Goal: Task Accomplishment & Management: Use online tool/utility

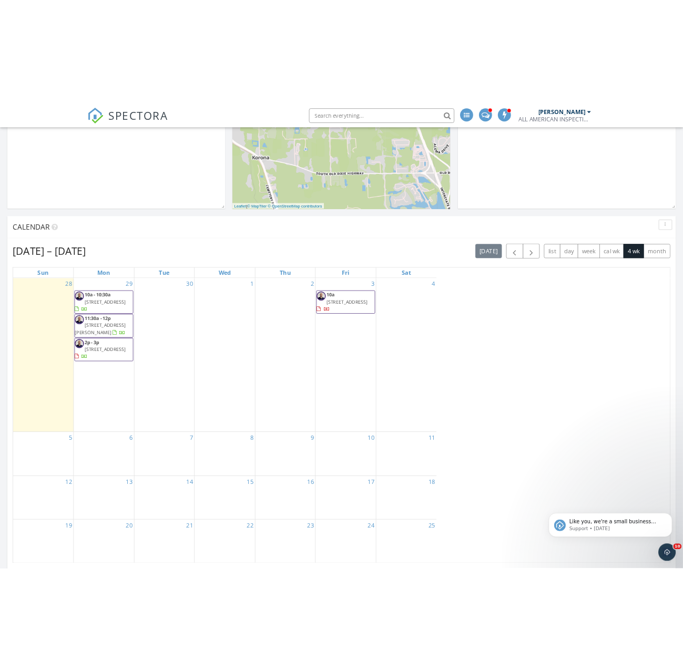
scroll to position [957, 989]
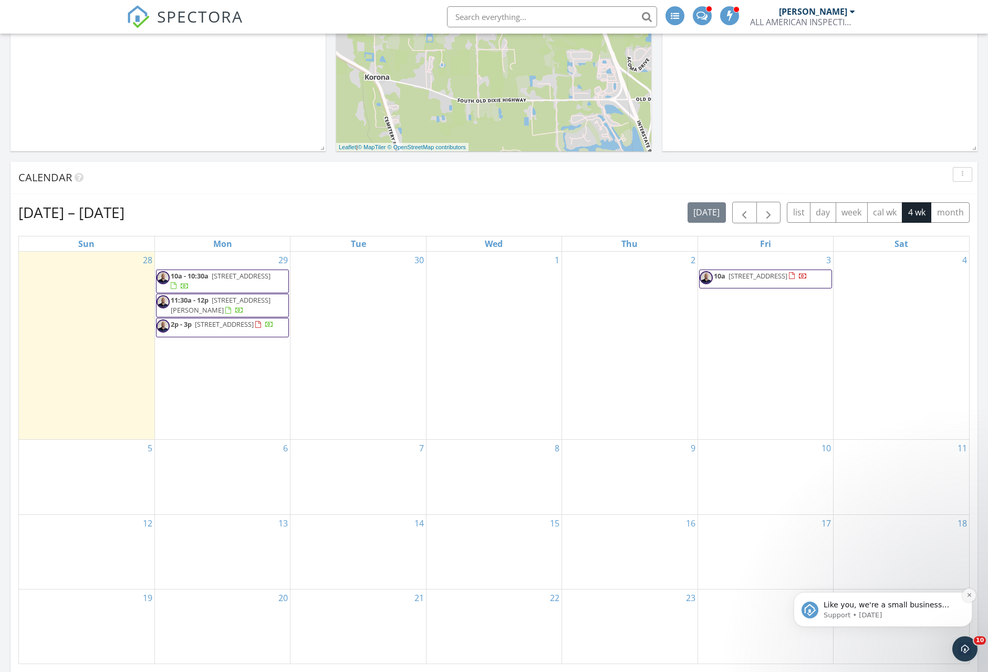
click at [649, 598] on icon "Dismiss notification" at bounding box center [970, 595] width 6 height 6
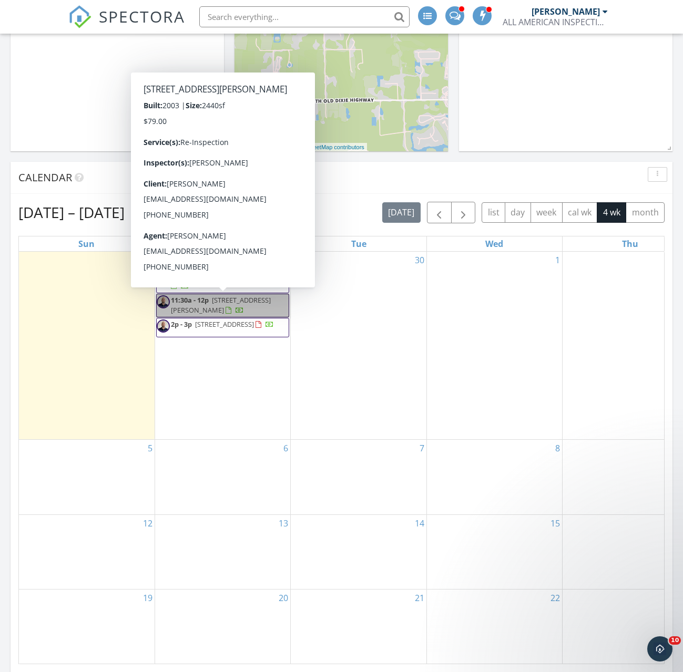
scroll to position [957, 683]
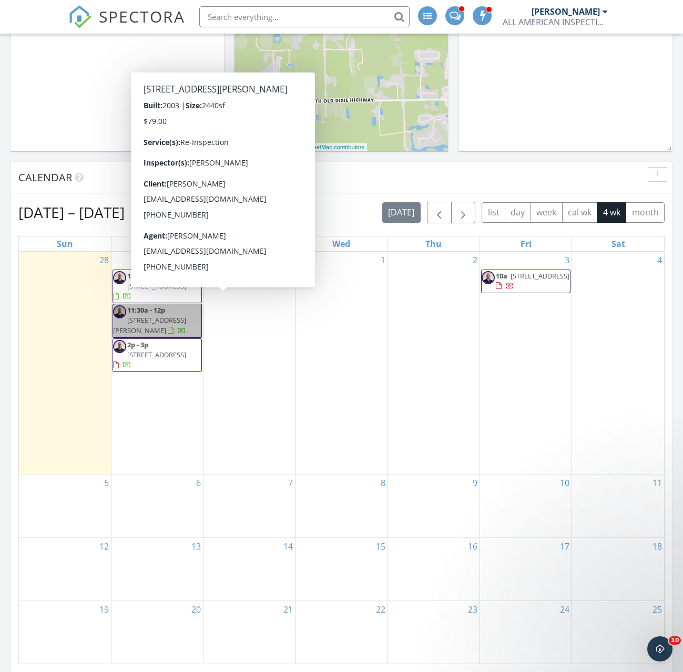
click at [419, 498] on div at bounding box center [433, 500] width 91 height 17
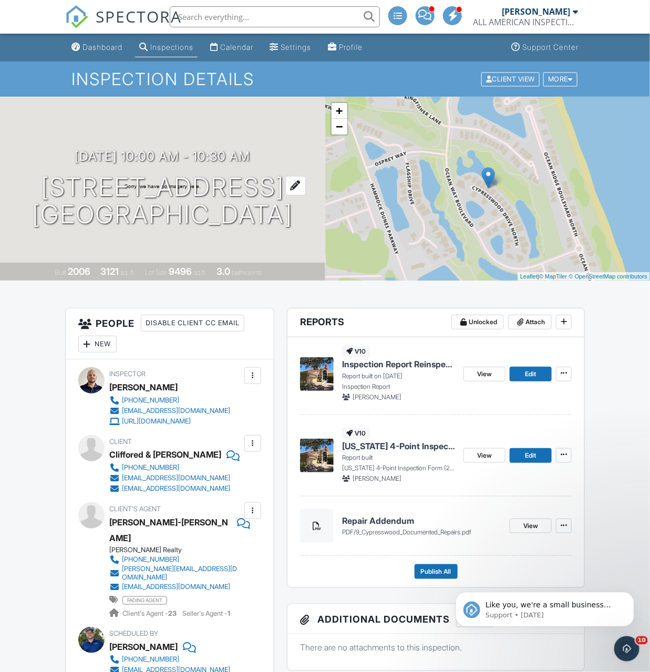
click at [123, 185] on h1 "9 Cypresswood Dr Palm Coast, FL 32137" at bounding box center [162, 201] width 261 height 56
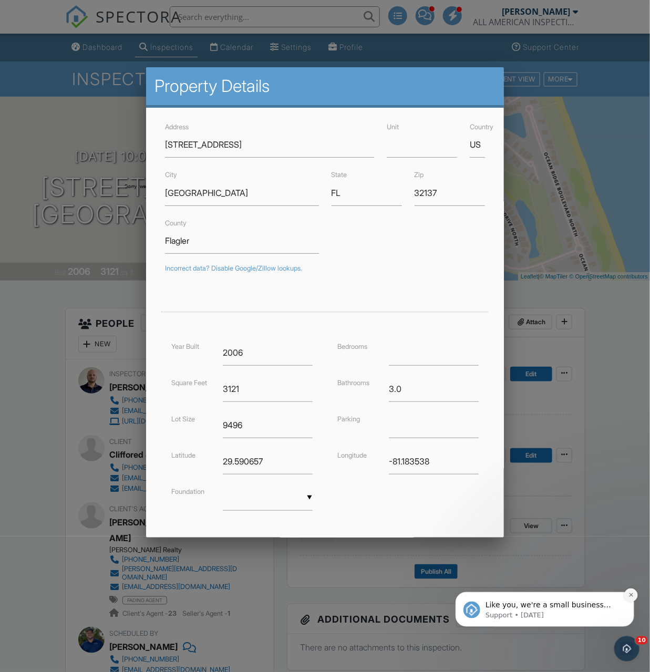
click at [633, 596] on icon "Dismiss notification" at bounding box center [631, 595] width 6 height 6
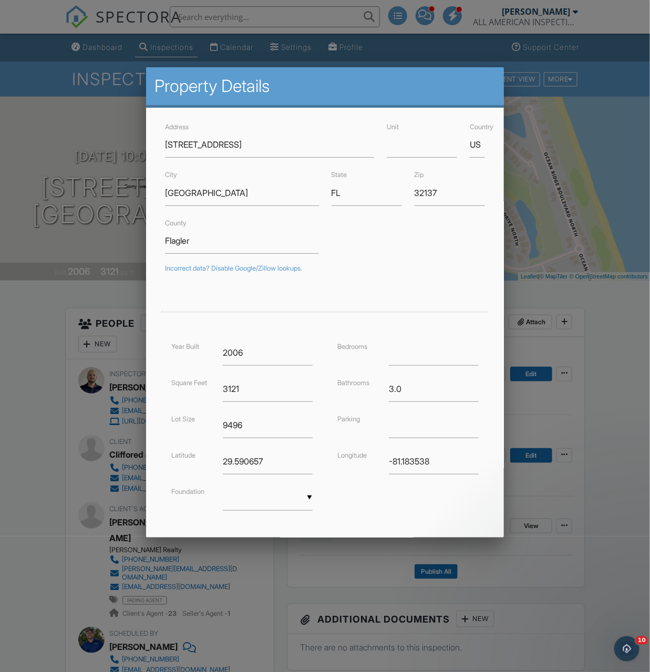
click at [597, 405] on div at bounding box center [325, 367] width 650 height 840
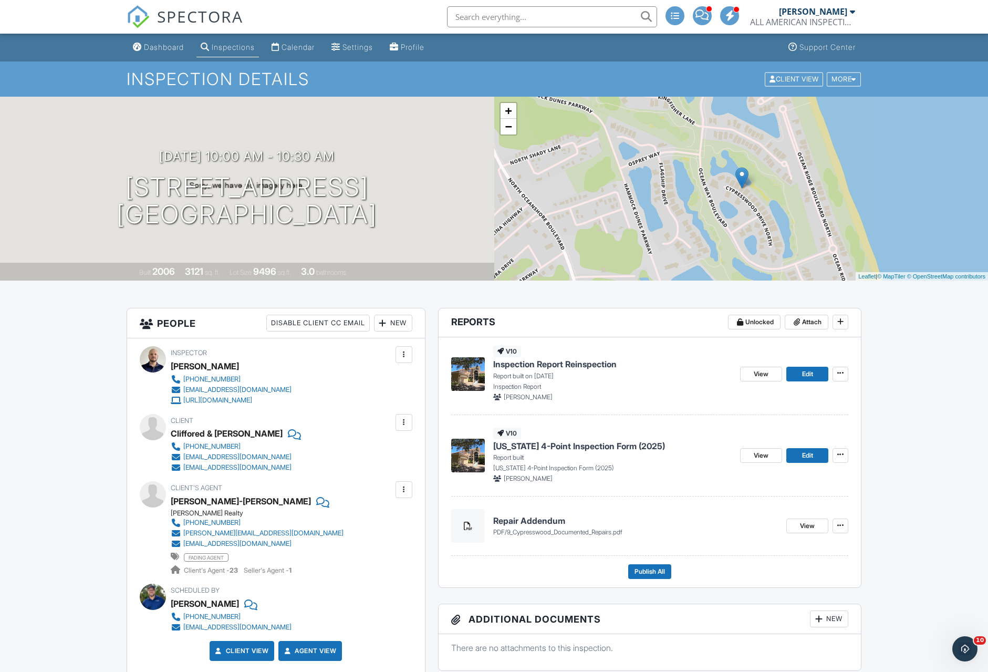
click at [472, 13] on input "text" at bounding box center [552, 16] width 210 height 21
paste input "[STREET_ADDRESS]"
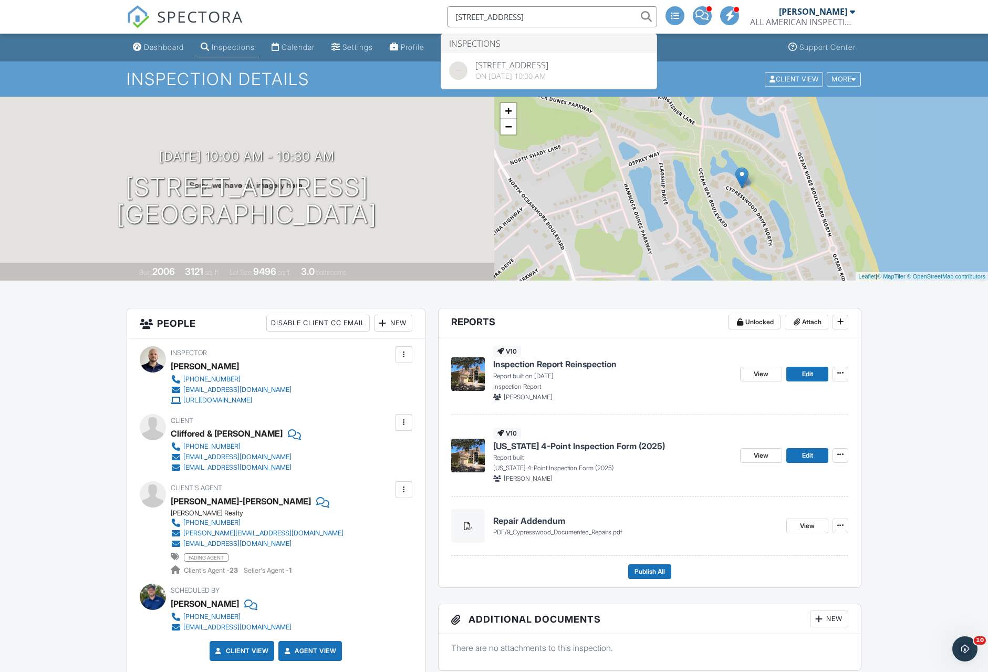
type input "[STREET_ADDRESS]"
click at [815, 582] on div "v10 Inspection Report Reinspection Report built on [DATE] Inspection Report [PE…" at bounding box center [650, 462] width 423 height 250
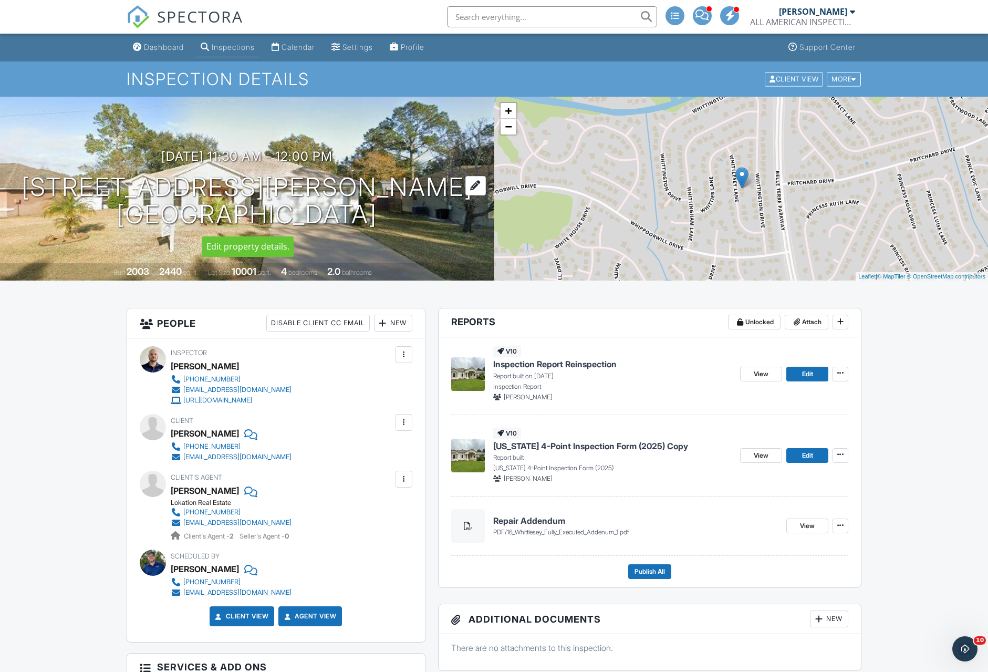
click at [244, 182] on h1 "16 Whittlesey Ln Palm Coast, FL 32164" at bounding box center [247, 201] width 451 height 56
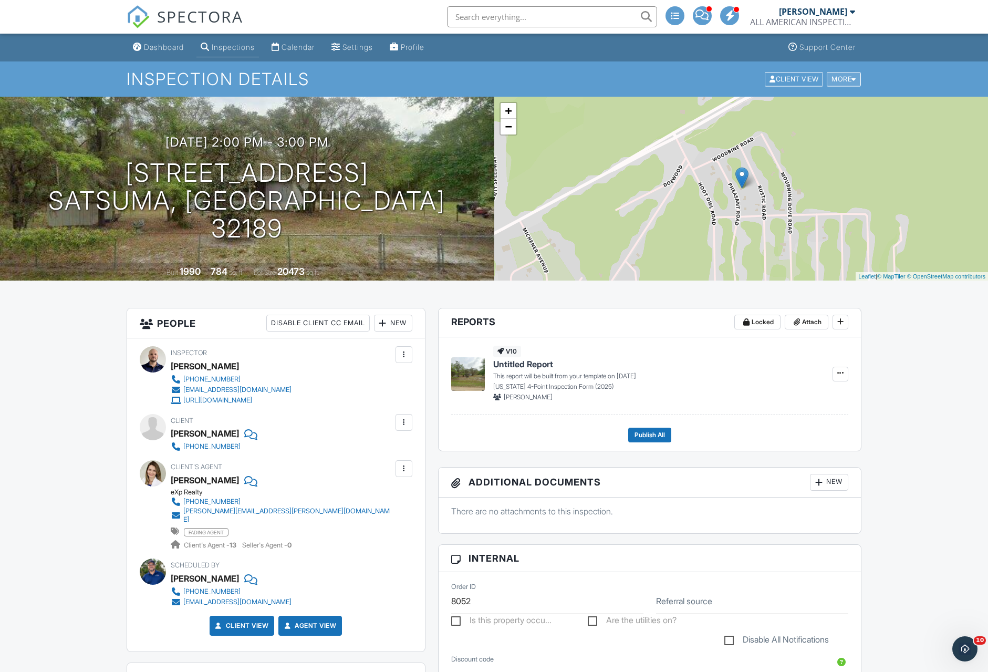
click at [853, 80] on div at bounding box center [854, 79] width 5 height 7
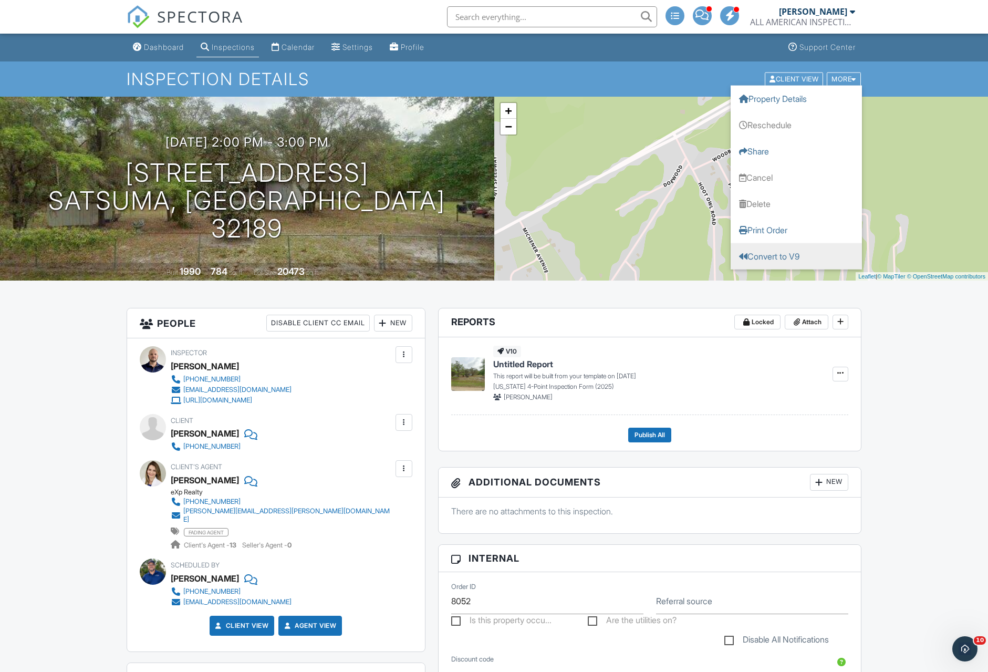
click at [788, 255] on link "Convert to V9" at bounding box center [796, 256] width 131 height 26
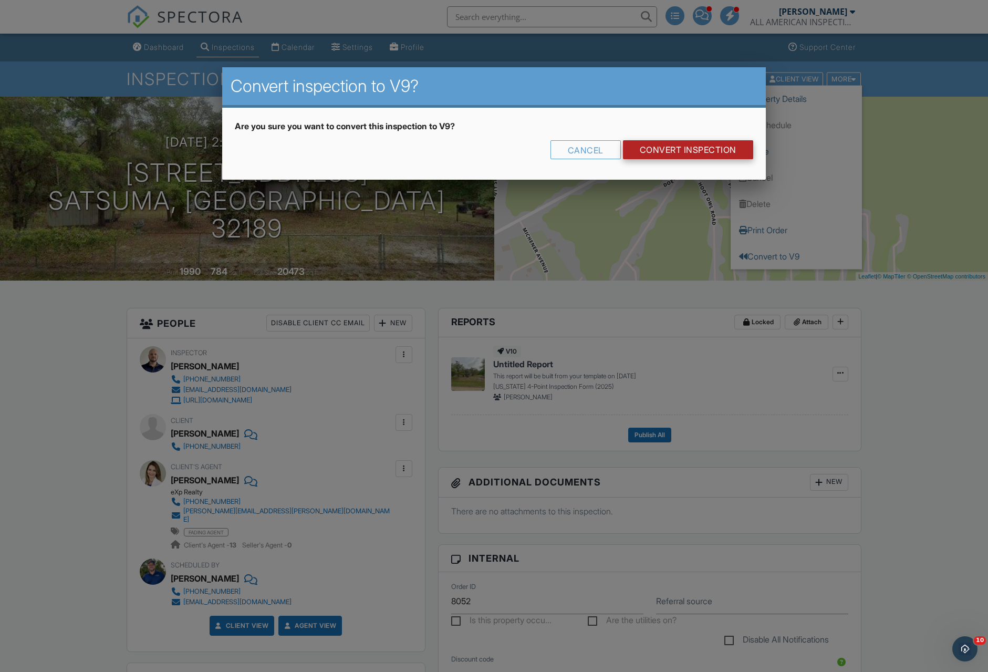
click at [675, 154] on link "CONVERT INSPECTION" at bounding box center [688, 149] width 130 height 19
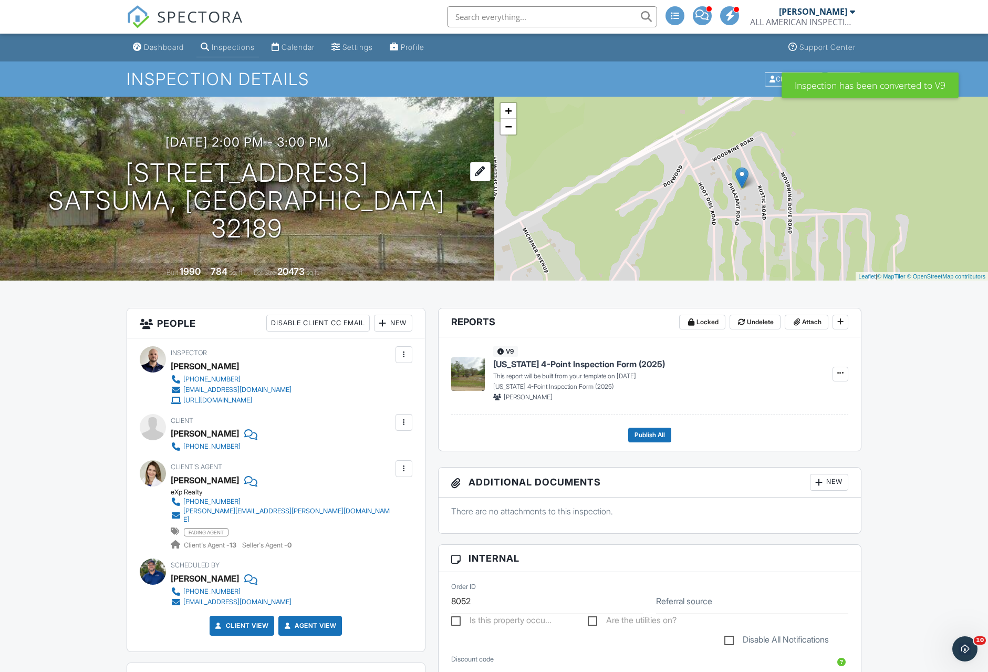
click at [209, 187] on h1 "110 Pheasant Rd Satsuma, FL 32189" at bounding box center [247, 200] width 461 height 83
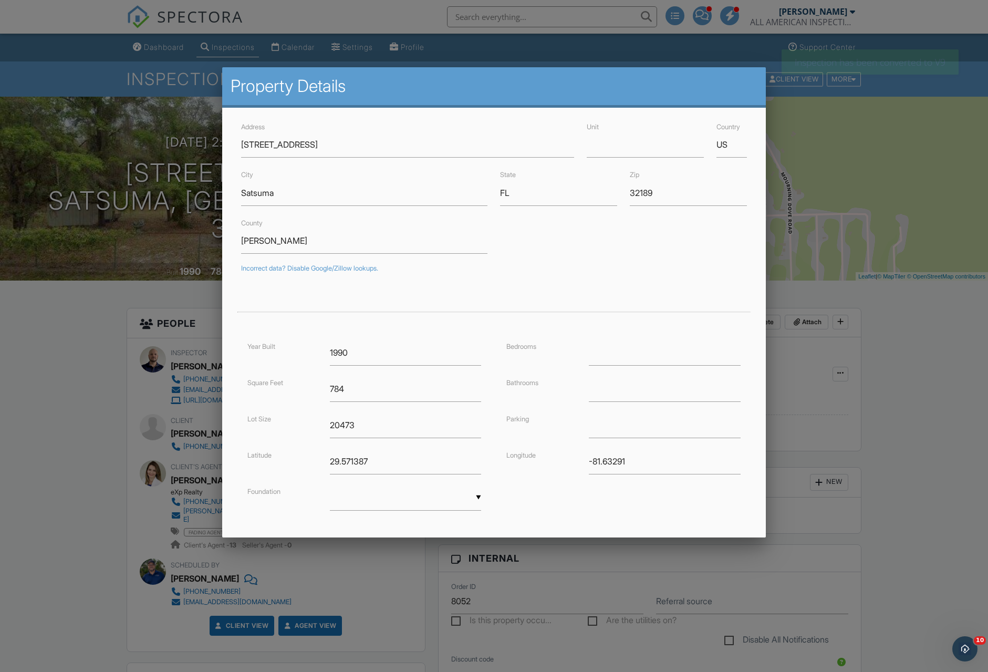
click at [920, 471] on div at bounding box center [494, 367] width 988 height 840
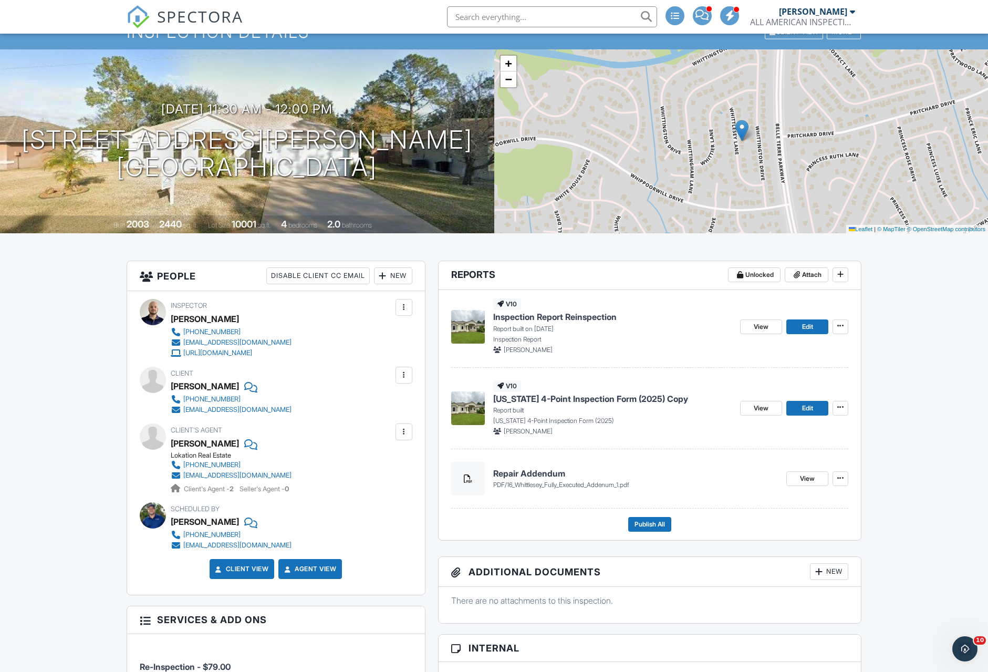
scroll to position [8, 0]
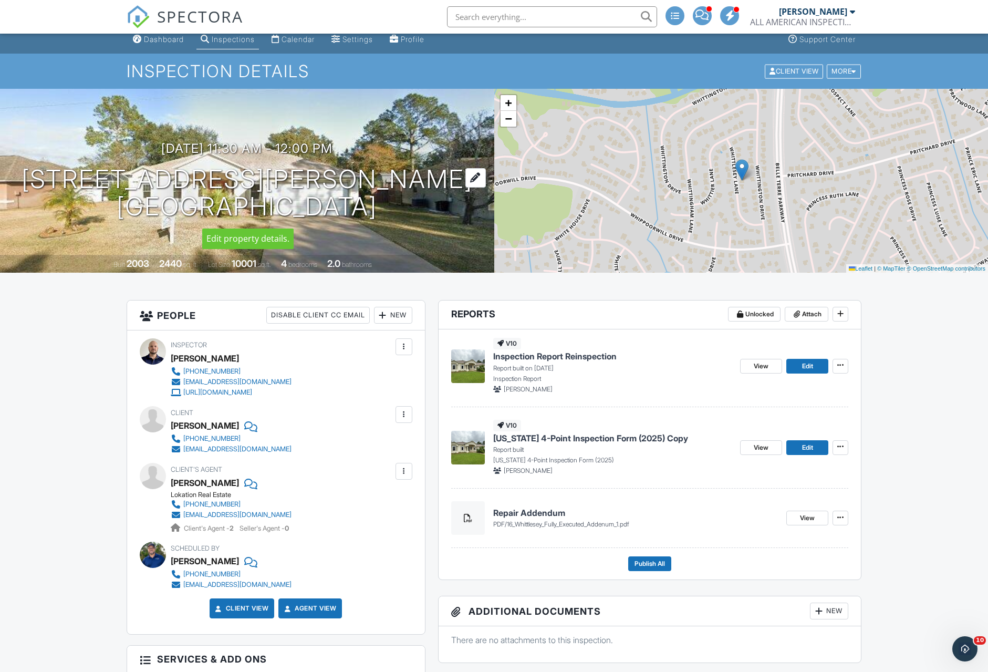
click at [183, 187] on h1 "16 Whittlesey Ln Palm Coast, FL 32164" at bounding box center [247, 194] width 451 height 56
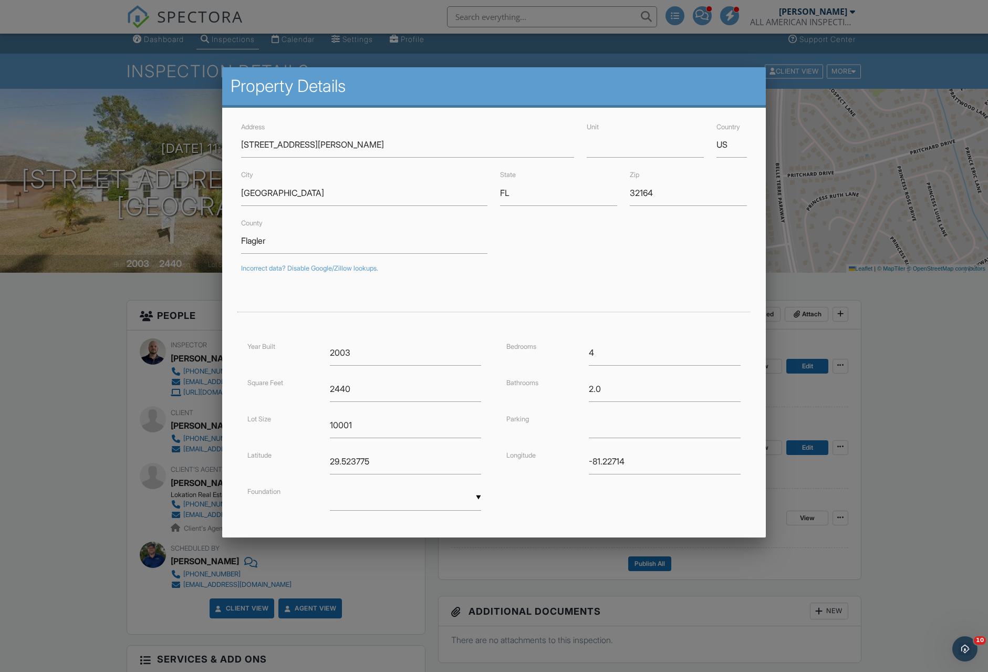
click at [871, 374] on div at bounding box center [494, 367] width 988 height 840
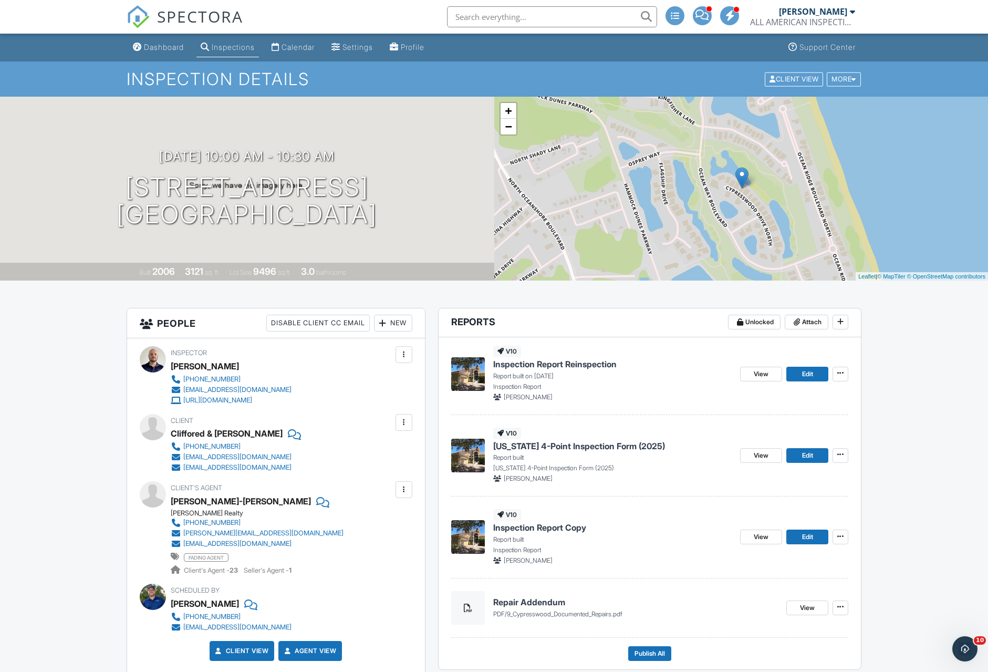
click at [761, 527] on div "View Edit" at bounding box center [794, 537] width 108 height 56
click at [755, 540] on span "View" at bounding box center [761, 537] width 15 height 11
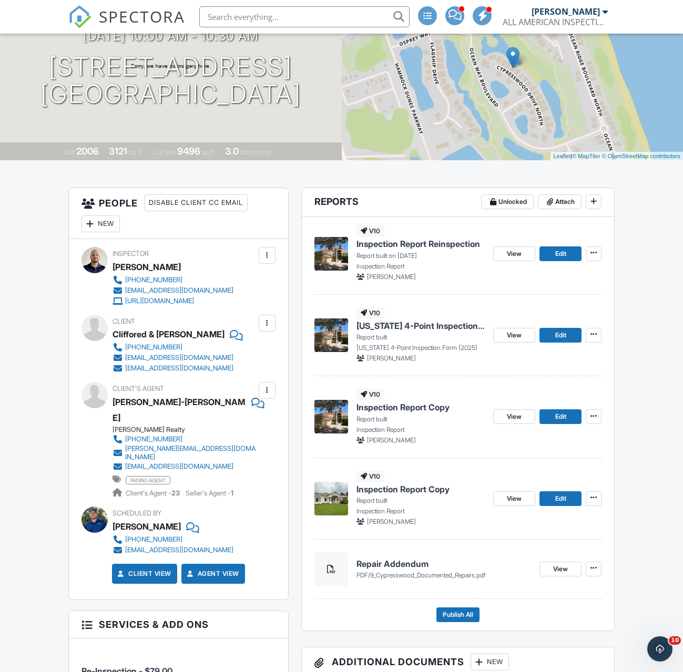
scroll to position [157, 0]
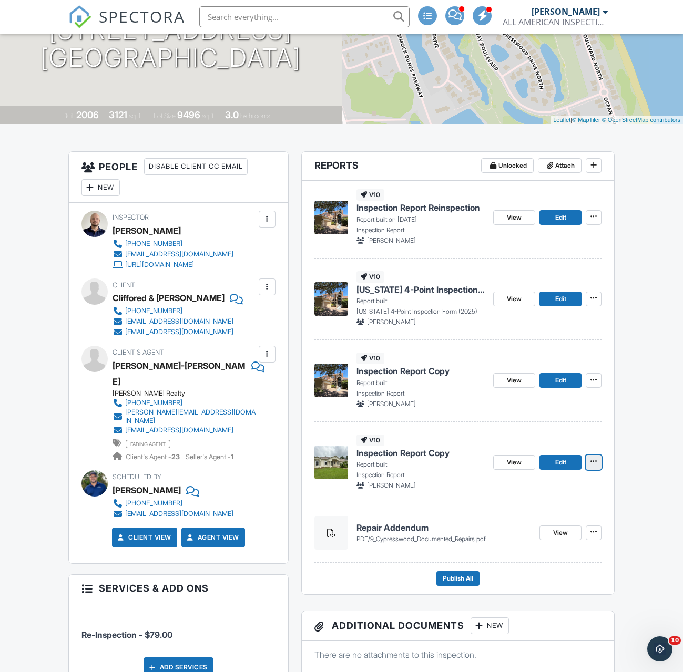
click at [597, 458] on span at bounding box center [593, 461] width 11 height 11
click at [469, 468] on p "Report built" at bounding box center [420, 464] width 128 height 9
click at [516, 462] on span "View" at bounding box center [514, 462] width 15 height 11
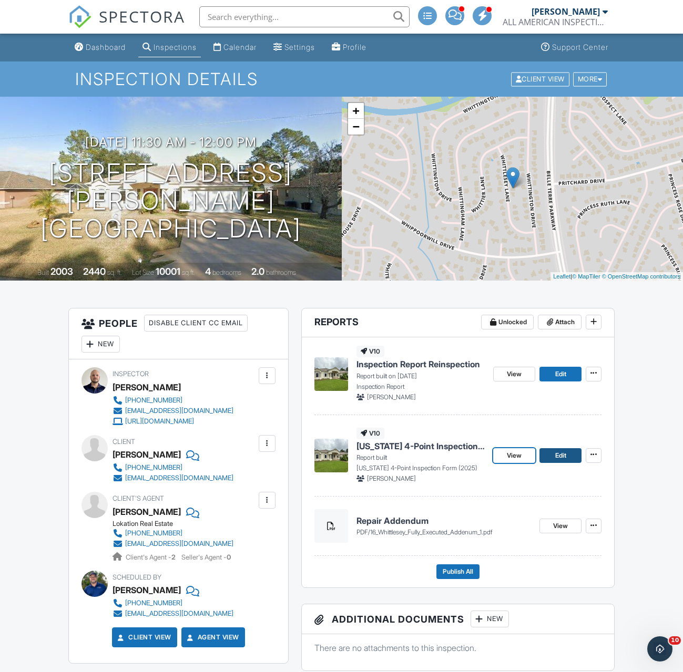
click at [556, 455] on span "Edit" at bounding box center [560, 455] width 11 height 11
click at [512, 370] on span "View" at bounding box center [514, 374] width 15 height 11
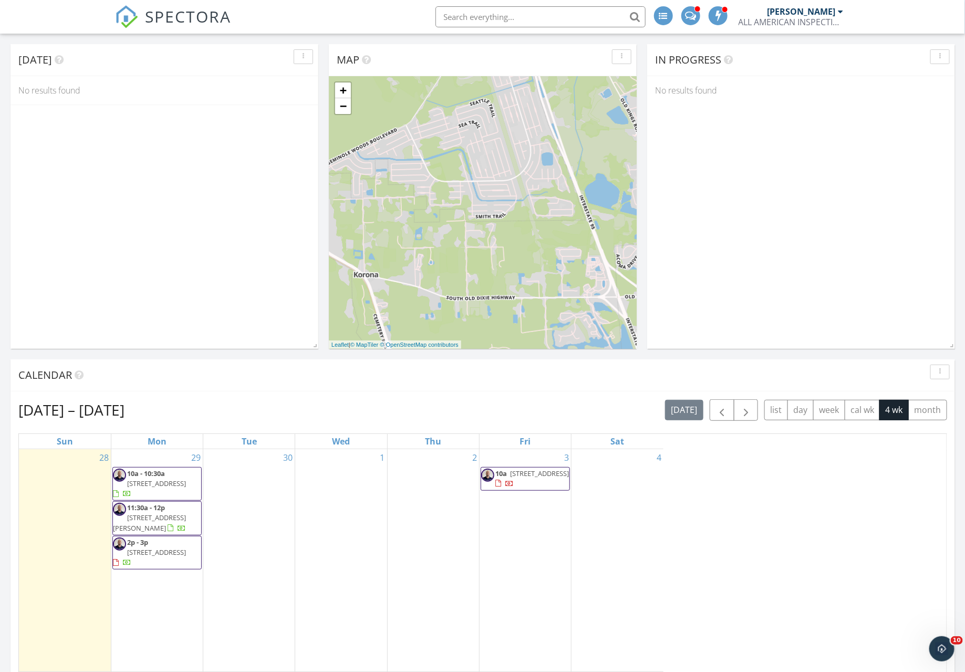
scroll to position [957, 966]
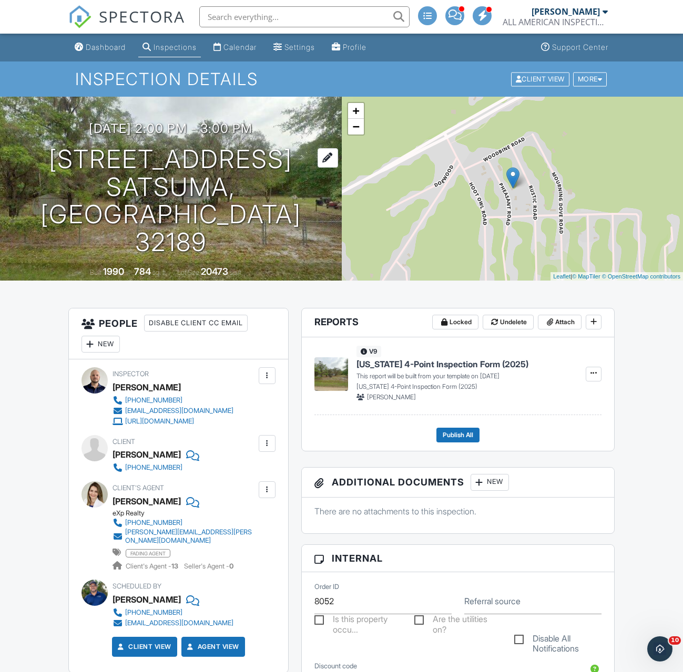
click at [141, 185] on h1 "[STREET_ADDRESS] Satsuma, FL 32189" at bounding box center [171, 201] width 308 height 111
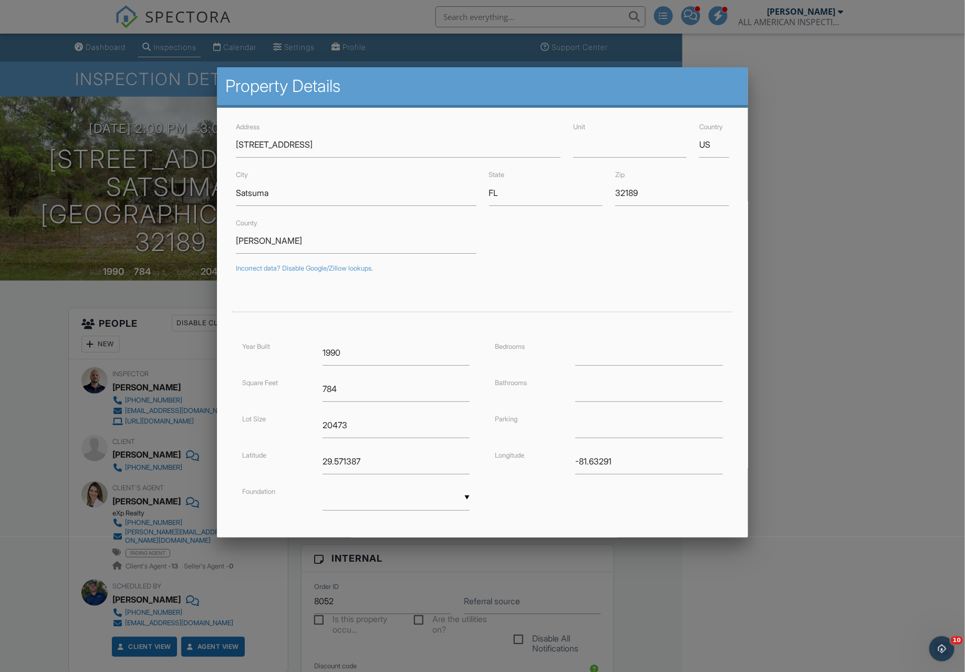
click at [682, 382] on div at bounding box center [482, 367] width 965 height 840
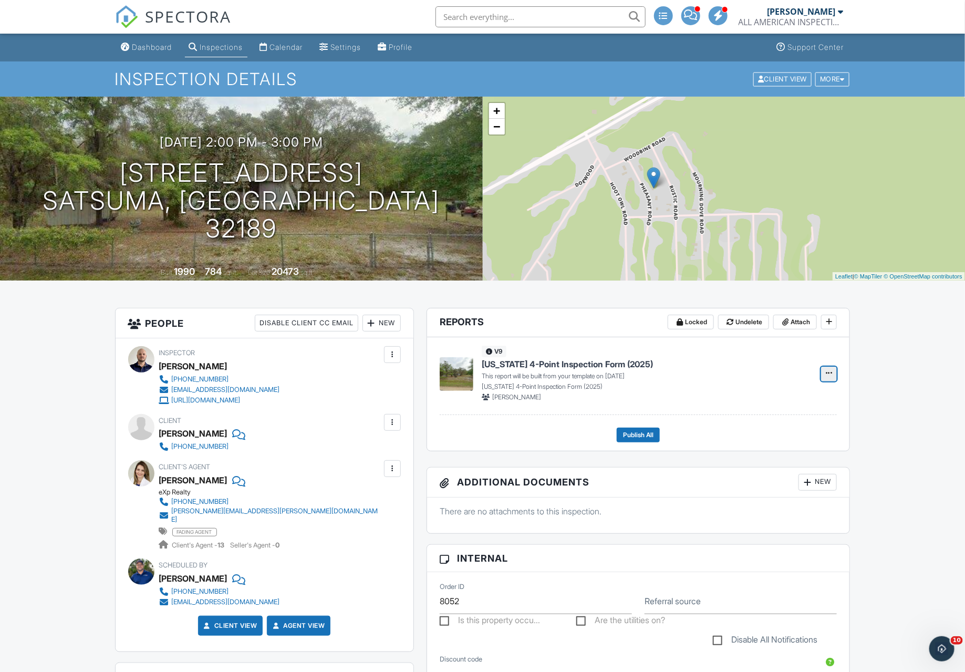
click at [682, 370] on icon at bounding box center [829, 372] width 6 height 7
click at [682, 396] on input "Build Now" at bounding box center [777, 402] width 107 height 24
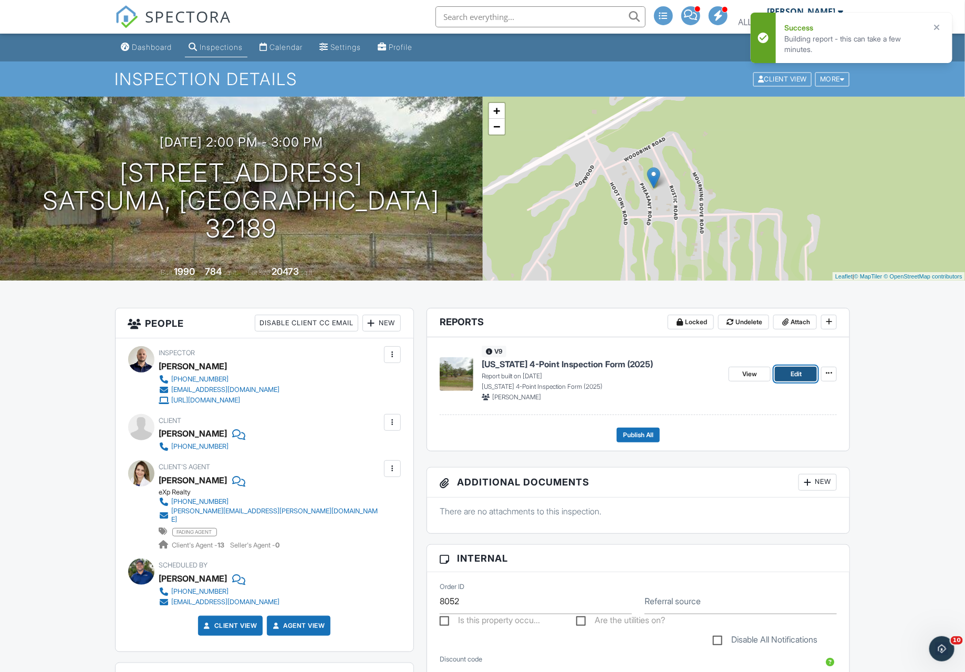
click at [682, 376] on span "Edit" at bounding box center [796, 374] width 11 height 11
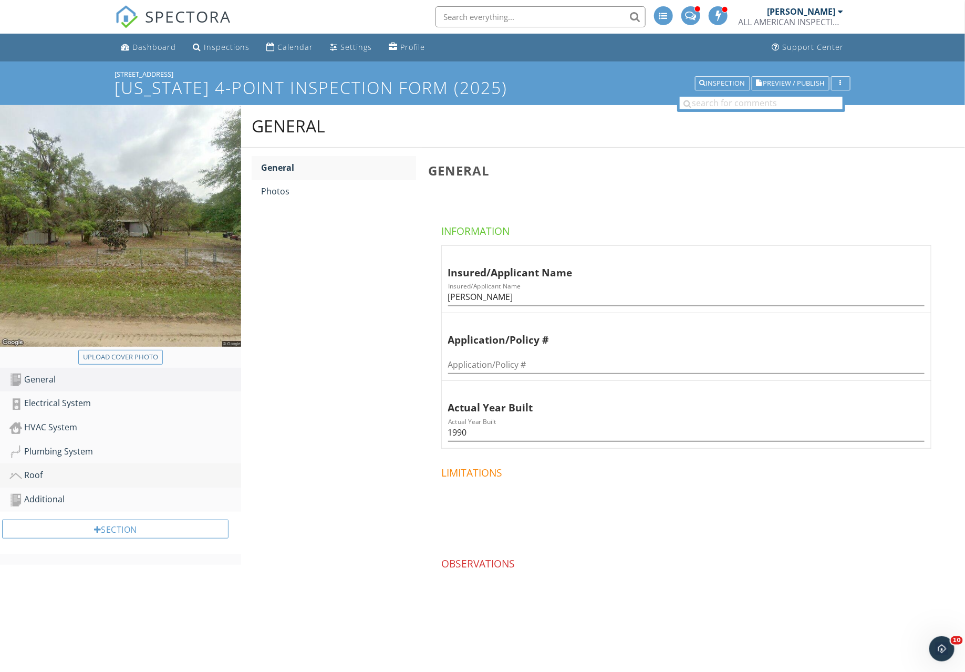
click at [31, 470] on div "Roof" at bounding box center [125, 476] width 232 height 14
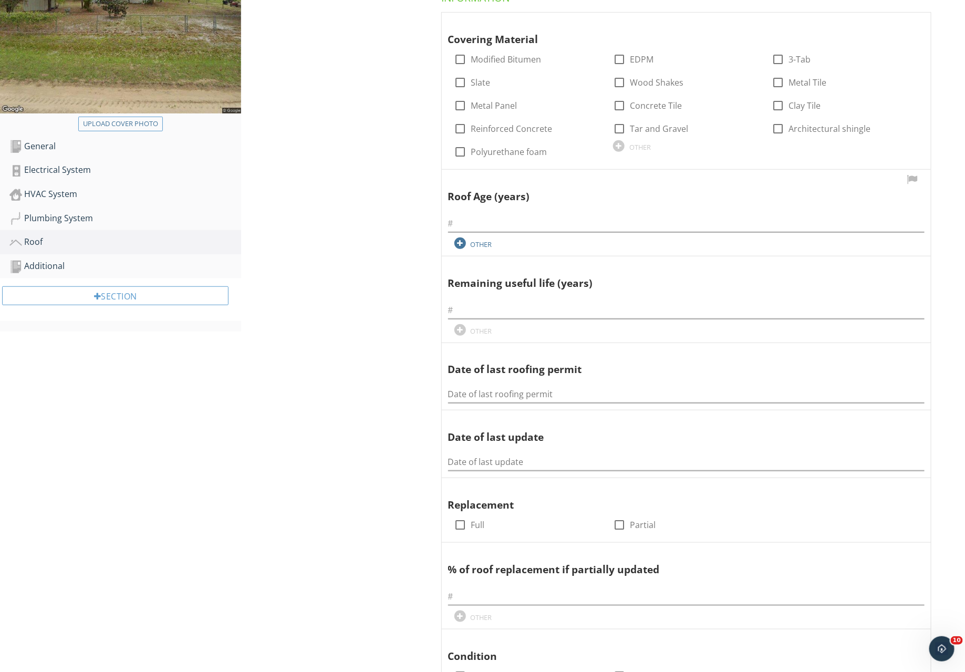
scroll to position [282, 0]
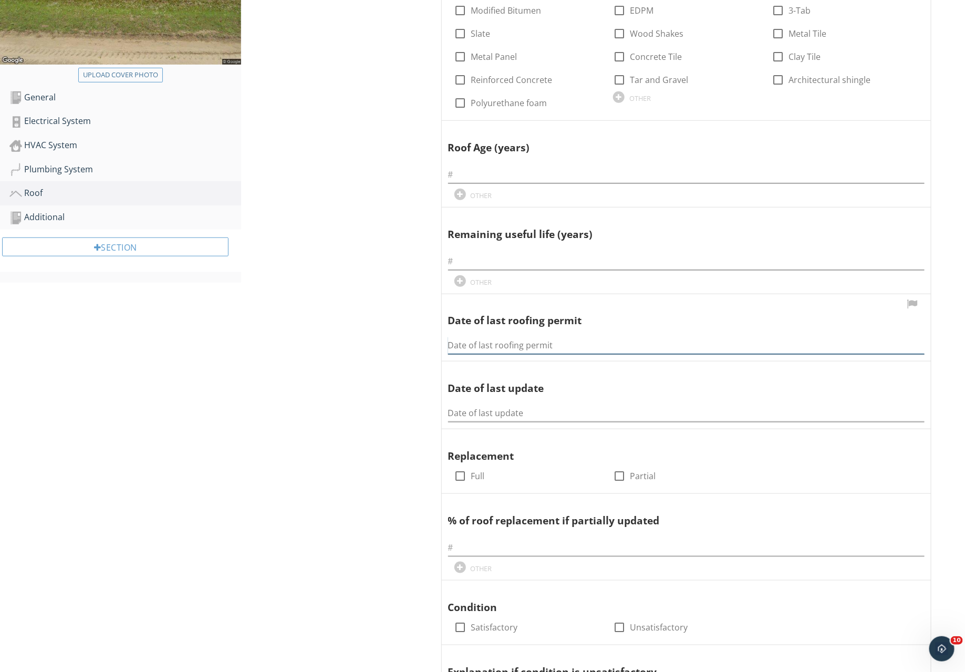
click at [478, 340] on input "Date of last roofing permit" at bounding box center [686, 345] width 477 height 17
paste input "[DATE]"
type input "[DATE]"
click at [484, 167] on input "text" at bounding box center [686, 174] width 477 height 17
type input "7 yrs"
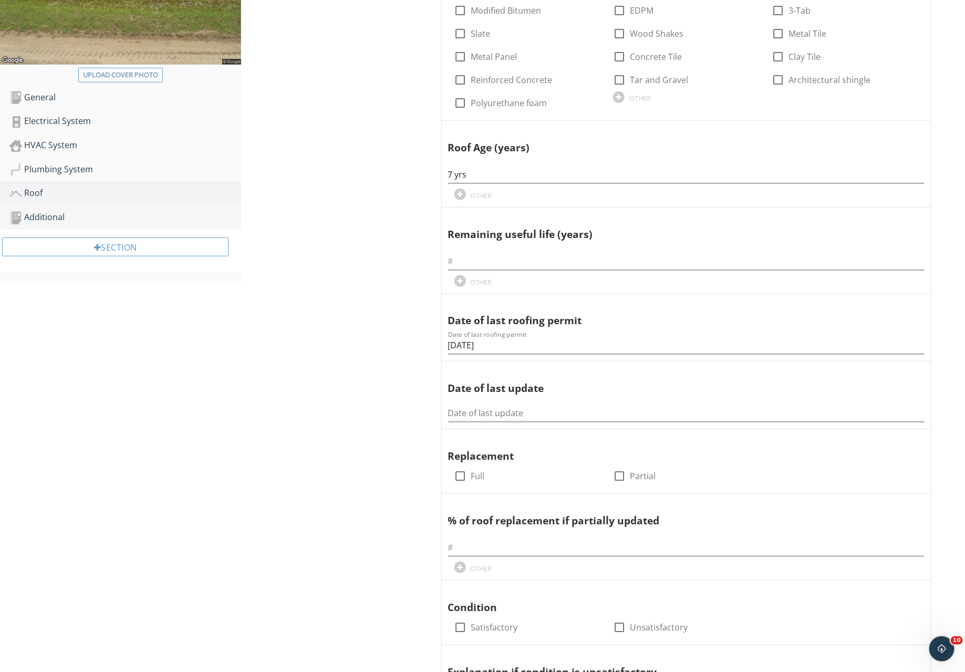
click at [34, 224] on link "Additional" at bounding box center [125, 217] width 232 height 24
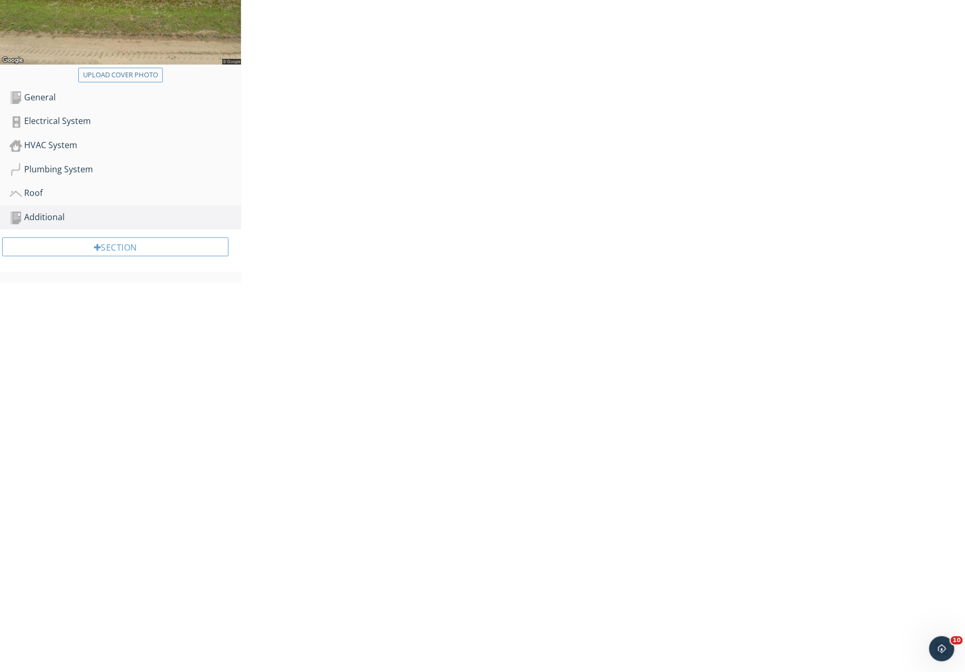
scroll to position [61, 0]
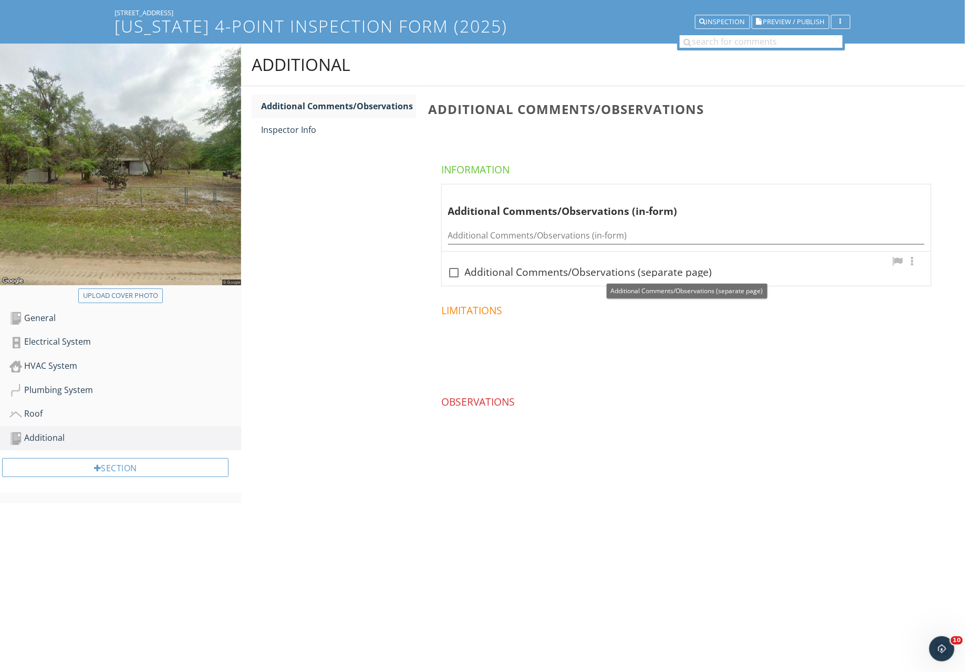
click at [591, 265] on div "check_box_outline_blank Additional Comments/Observations (separate page)" at bounding box center [686, 271] width 477 height 15
checkbox input "true"
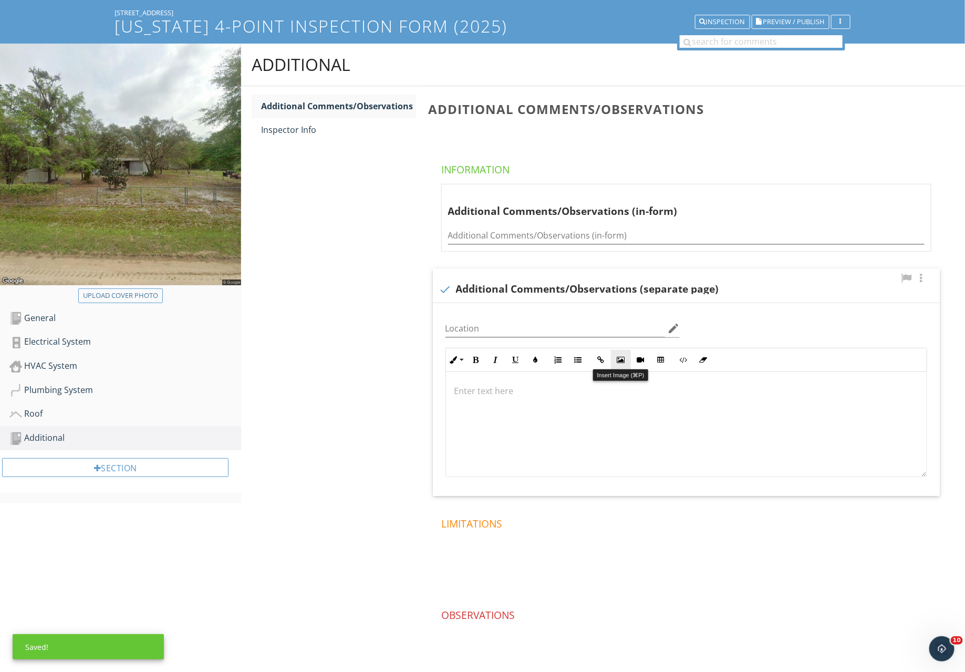
click at [617, 359] on icon "button" at bounding box center [620, 359] width 7 height 7
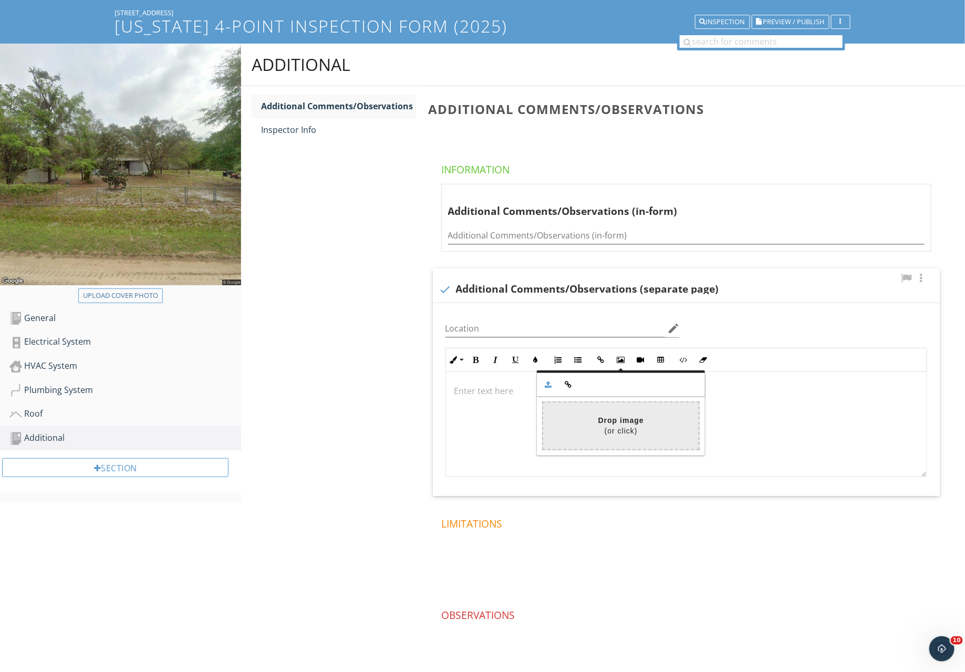
click at [603, 418] on input "file" at bounding box center [310, 425] width 778 height 47
type input "C:\fakepath\Screenshot 2025-09-28 at 8.44.12 PM.jpeg"
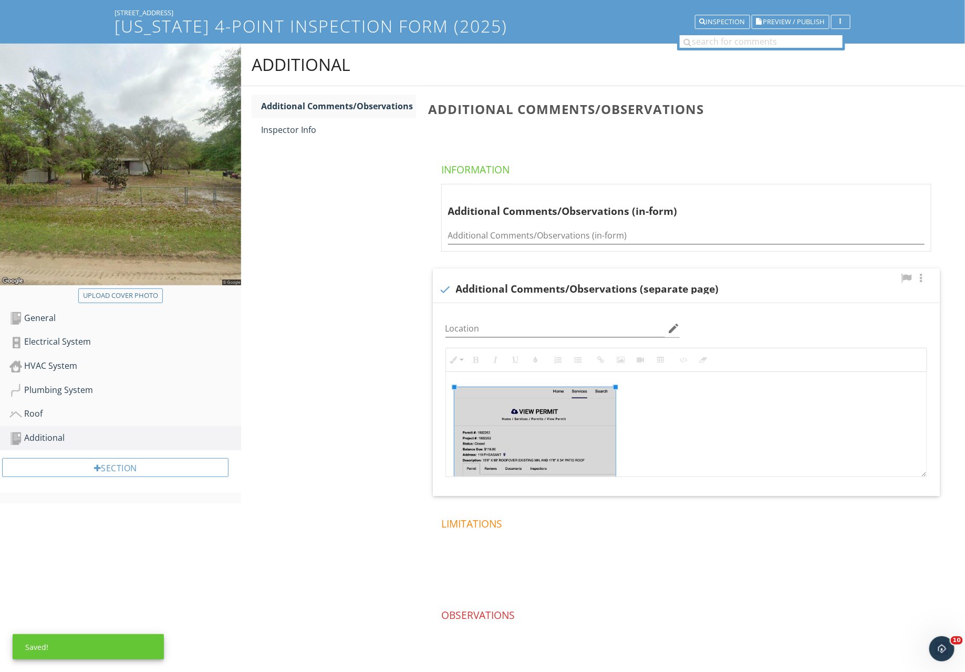
drag, startPoint x: 561, startPoint y: 385, endPoint x: 618, endPoint y: 370, distance: 59.1
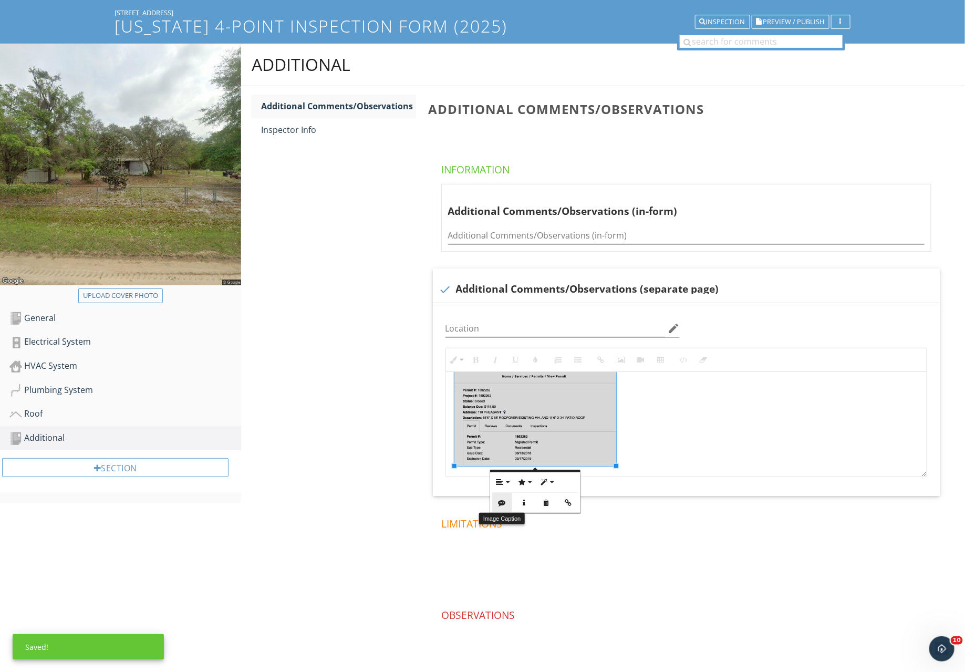
click at [500, 505] on icon "button" at bounding box center [502, 502] width 7 height 7
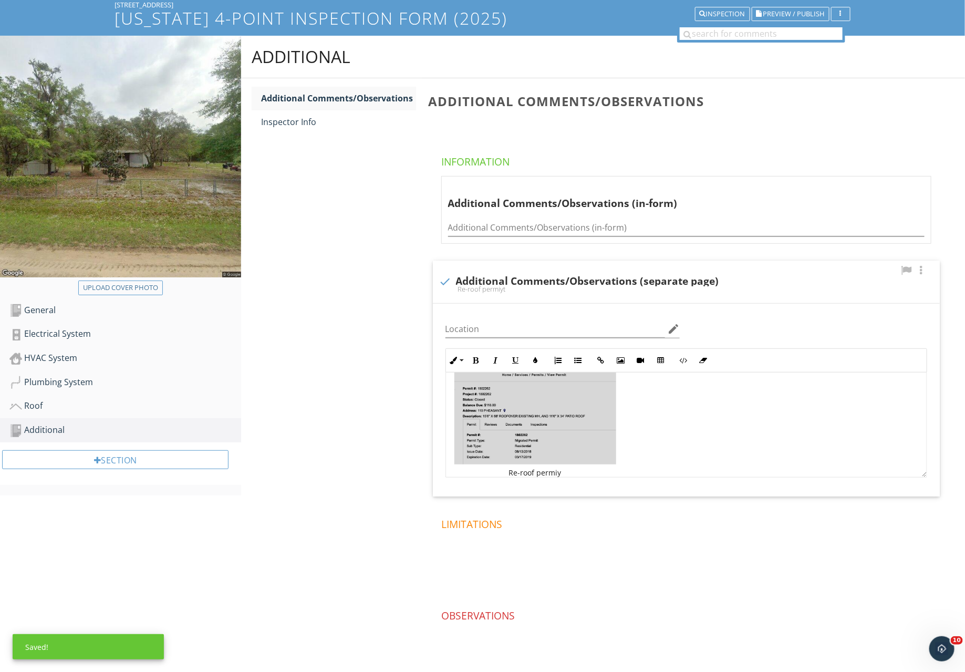
scroll to position [45, 0]
click at [673, 423] on div "Re-roof permit" at bounding box center [686, 410] width 481 height 167
click at [149, 2] on div "[STREET_ADDRESS]" at bounding box center [483, 5] width 736 height 8
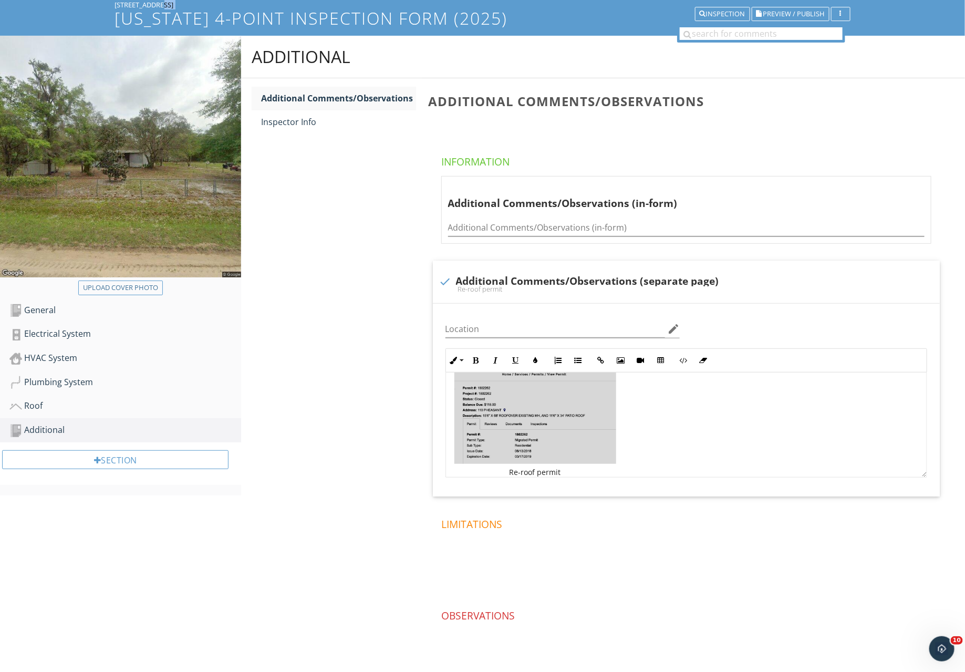
copy div "[STREET_ADDRESS]"
click at [783, 13] on span "Preview / Publish" at bounding box center [793, 14] width 61 height 7
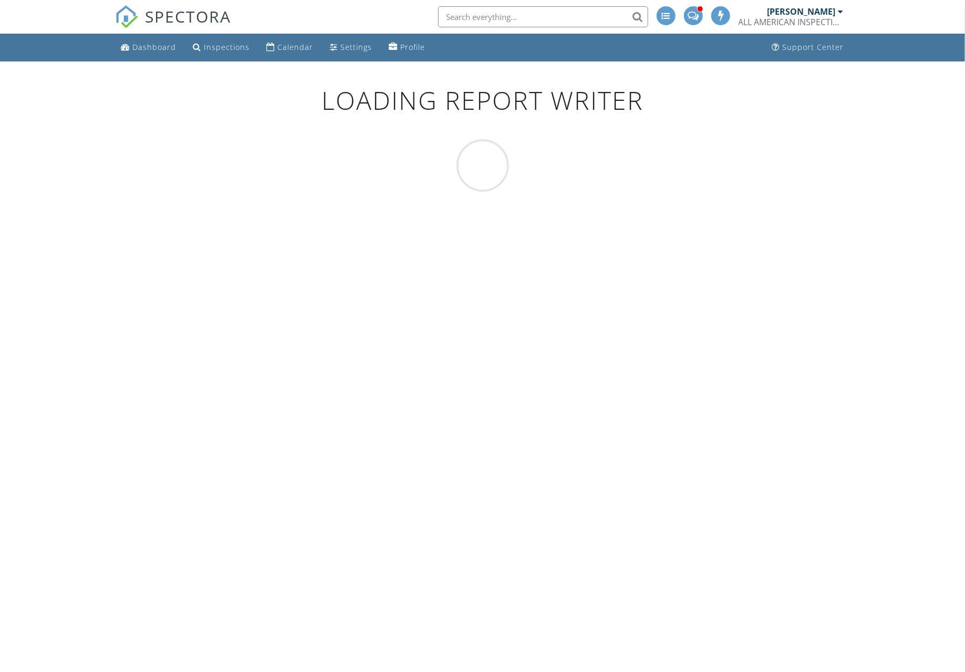
scroll to position [61, 0]
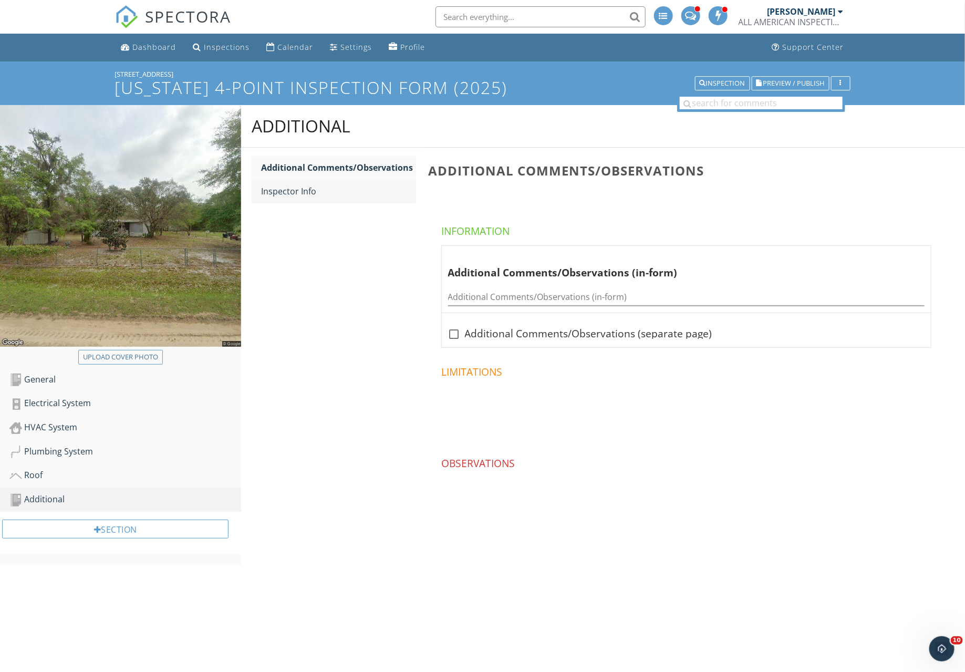
click at [304, 187] on div "Inspector Info" at bounding box center [338, 191] width 154 height 13
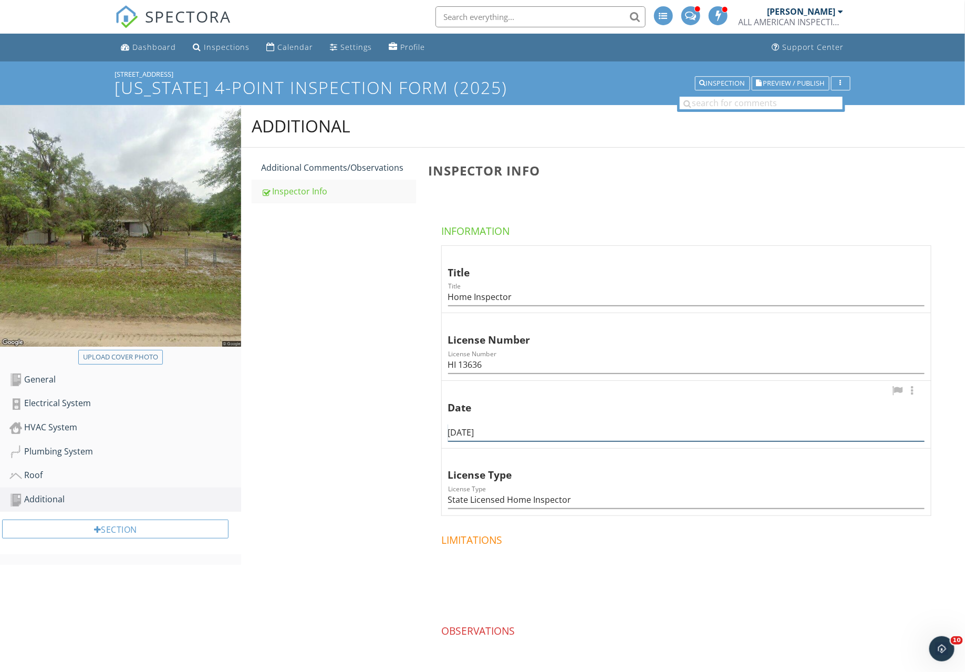
click at [471, 433] on input "[DATE]" at bounding box center [686, 432] width 477 height 17
type input "[DATE]"
click at [365, 483] on div "Additional Additional Comments/Observations Inspector Info Inspector Info Infor…" at bounding box center [603, 414] width 724 height 619
drag, startPoint x: 36, startPoint y: 403, endPoint x: 37, endPoint y: 392, distance: 11.1
click at [37, 392] on link "Electrical System" at bounding box center [125, 403] width 232 height 24
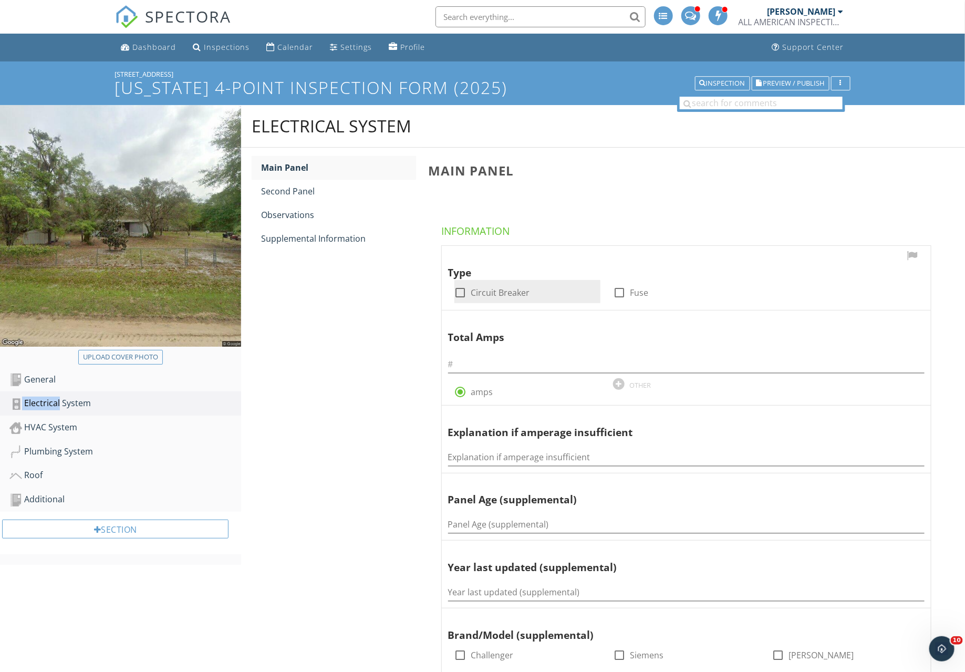
click at [459, 298] on div at bounding box center [461, 293] width 18 height 18
checkbox input "true"
click at [463, 366] on input "text" at bounding box center [686, 364] width 477 height 17
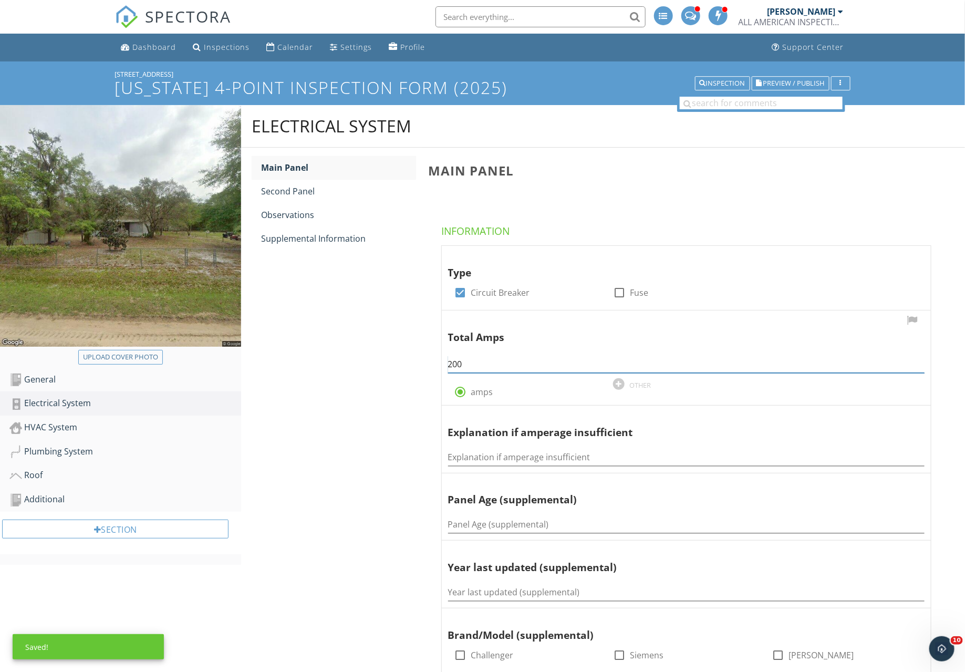
type input "200?"
